Goal: Task Accomplishment & Management: Use online tool/utility

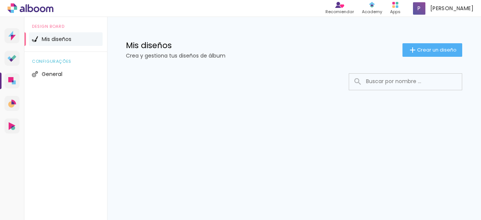
click at [433, 57] on div "Mis diseños Crea y gestiona tus diseños de álbum Crear un diseño" at bounding box center [294, 41] width 374 height 49
click at [428, 51] on span "Crear un diseño" at bounding box center [436, 49] width 39 height 5
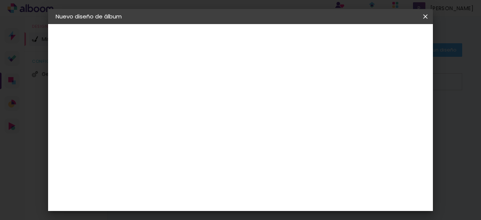
click at [429, 15] on iron-icon at bounding box center [425, 17] width 9 height 8
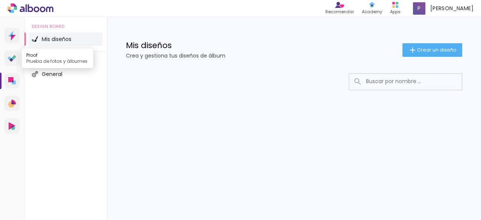
click at [11, 56] on icon at bounding box center [12, 58] width 9 height 7
